Goal: Task Accomplishment & Management: Manage account settings

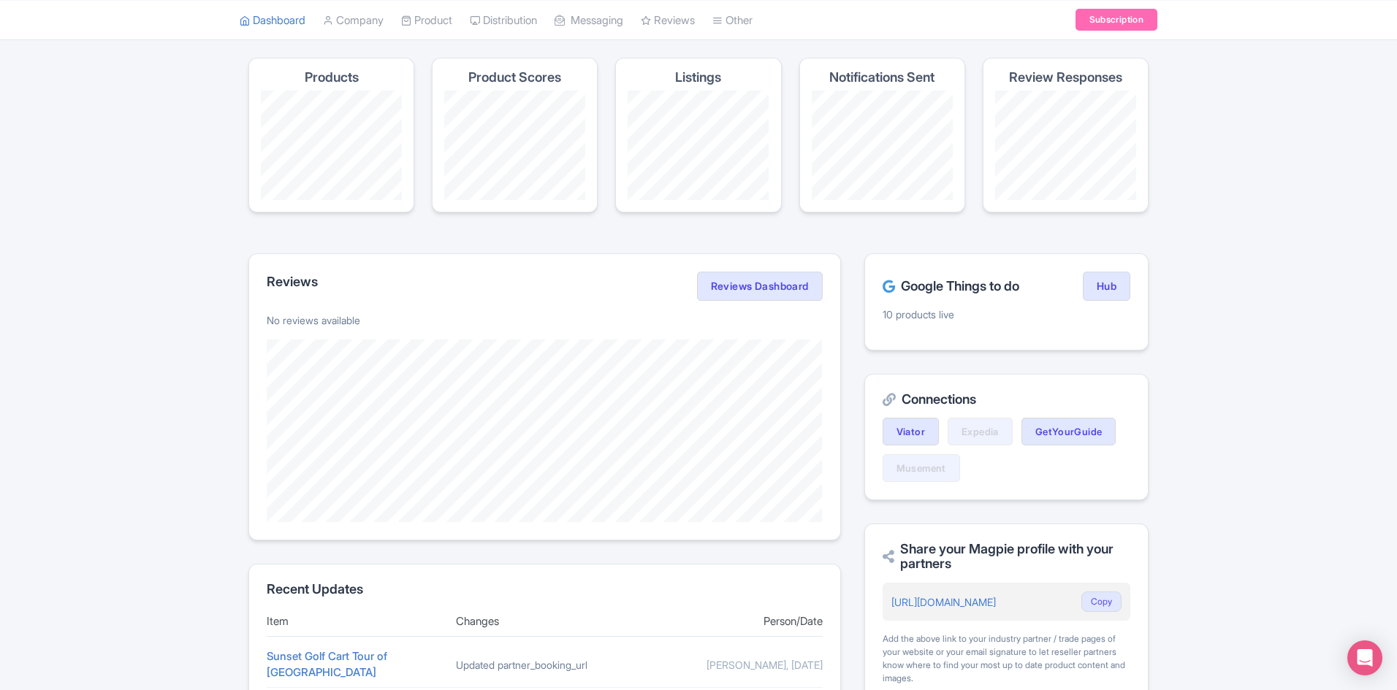
scroll to position [219, 0]
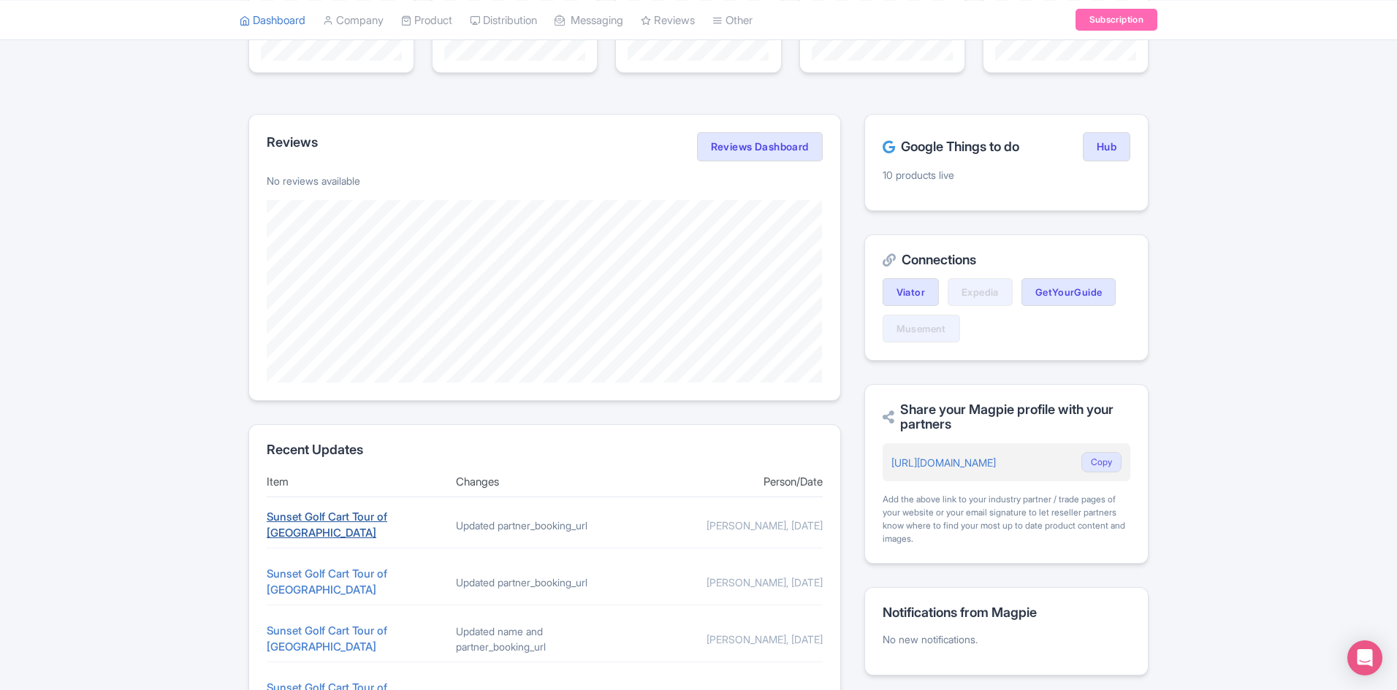
click at [375, 523] on link "Sunset Golf Cart Tour of [GEOGRAPHIC_DATA]" at bounding box center [327, 525] width 121 height 31
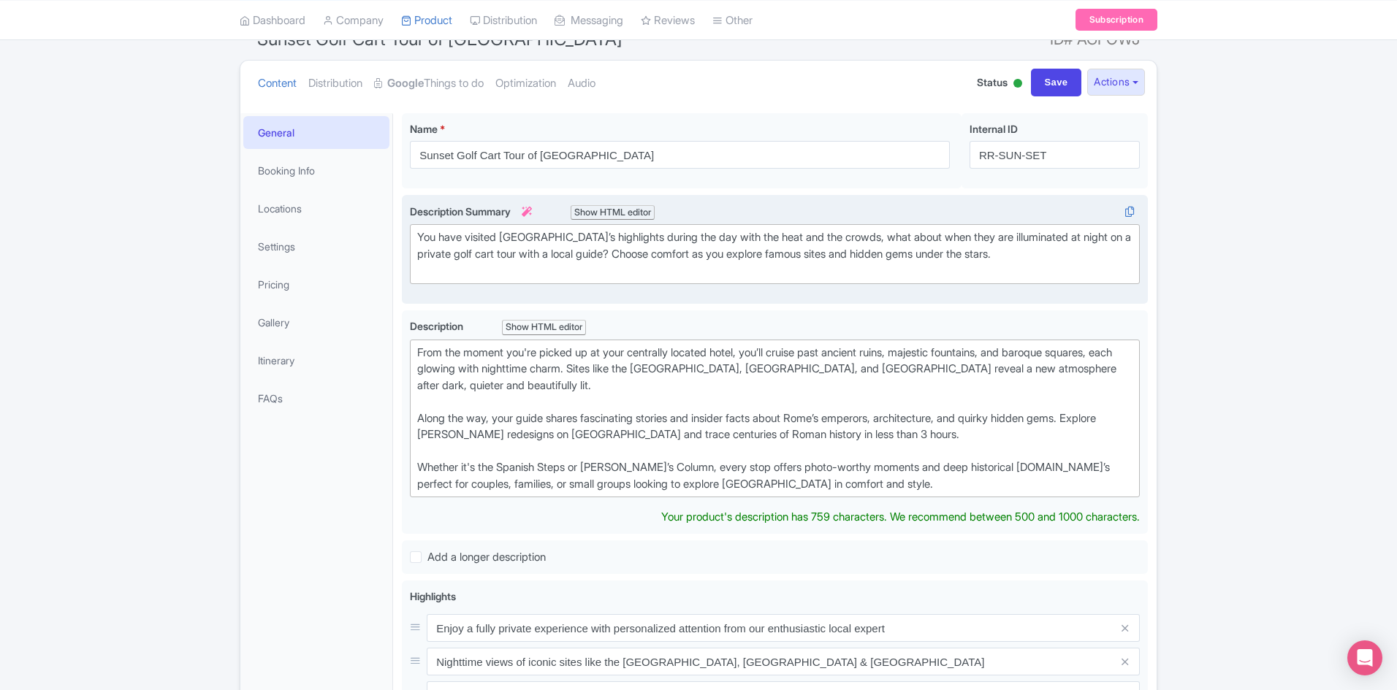
scroll to position [146, 0]
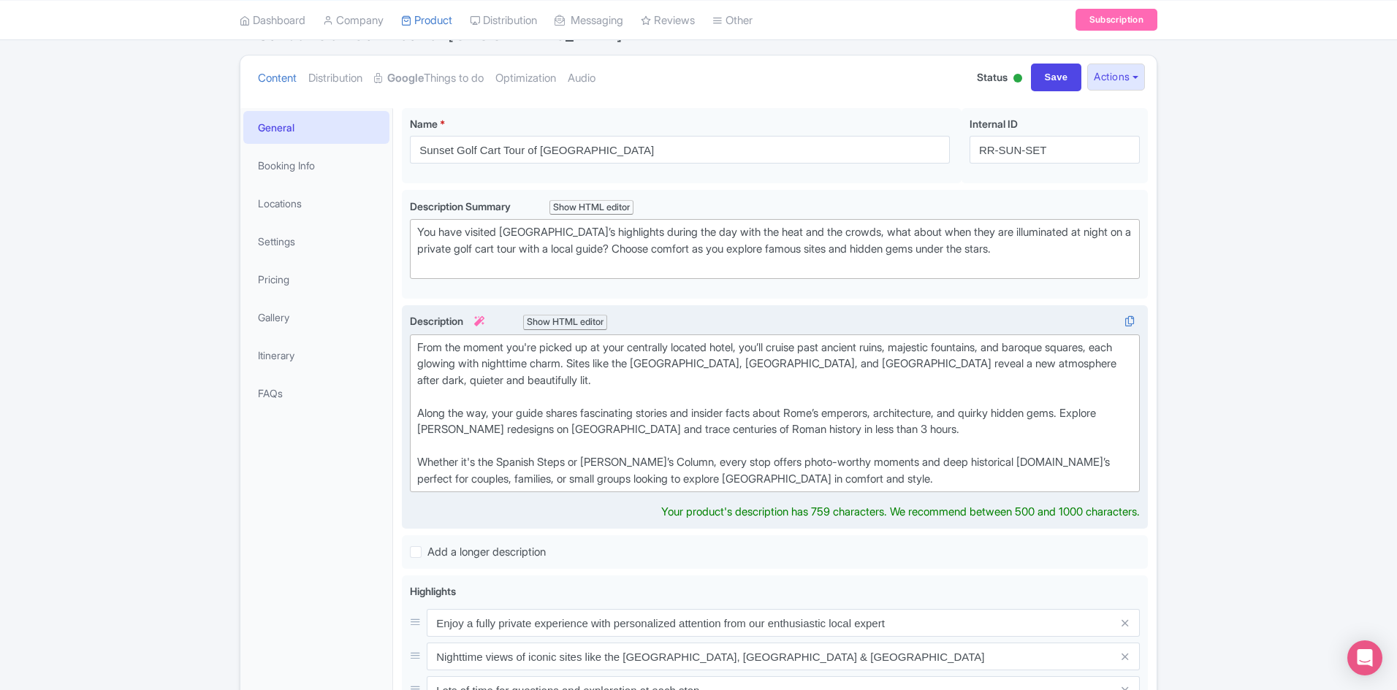
click at [1032, 462] on div "From the moment you're picked up at your centrally located hotel, you’ll cruise…" at bounding box center [774, 414] width 715 height 148
type trix-editor "<div>From the moment you're picked up at your centrally located hotel, you’ll c…"
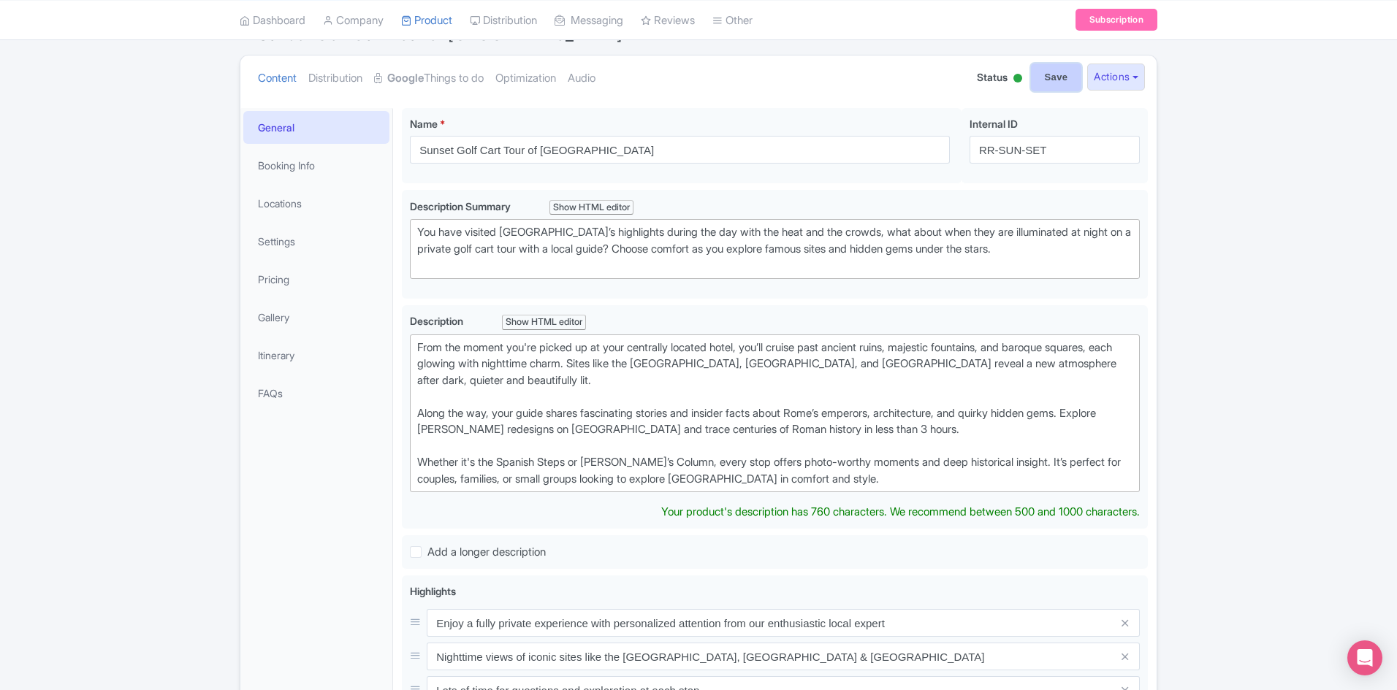
click at [1041, 66] on input "Save" at bounding box center [1056, 78] width 51 height 28
type input "Saving..."
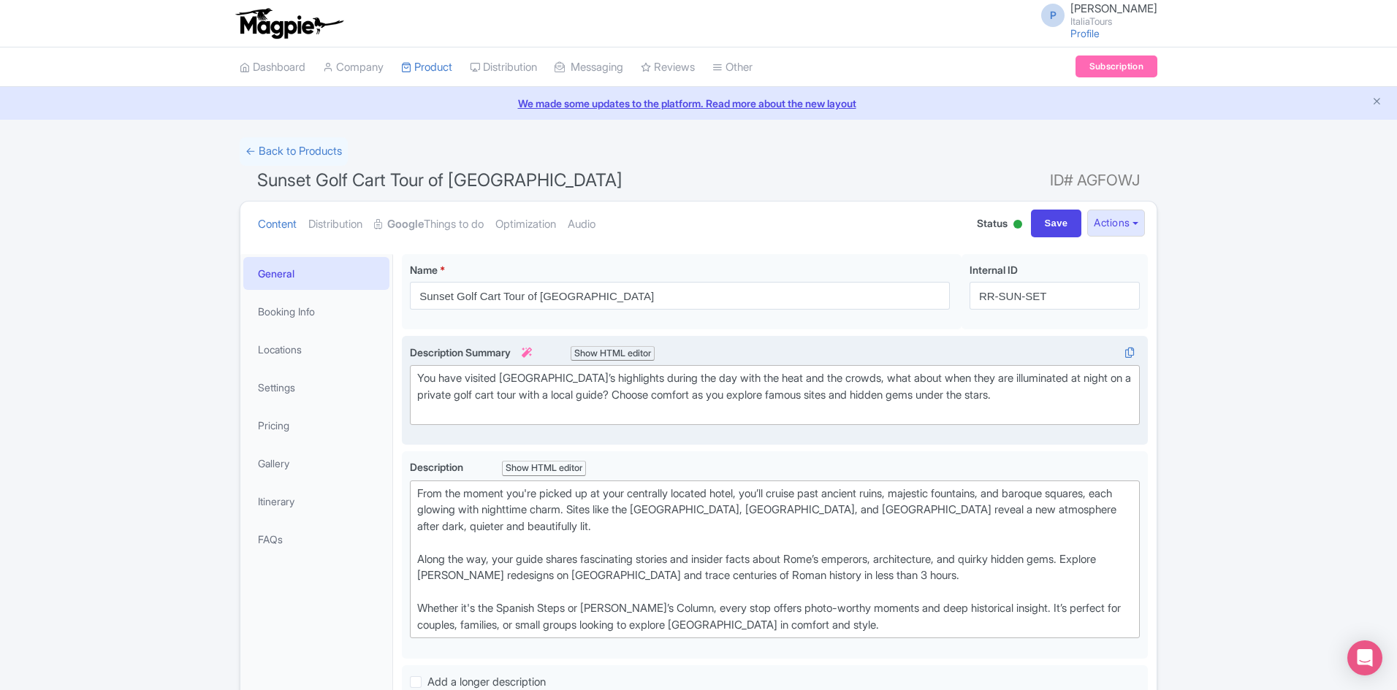
scroll to position [254, 0]
